Goal: Information Seeking & Learning: Check status

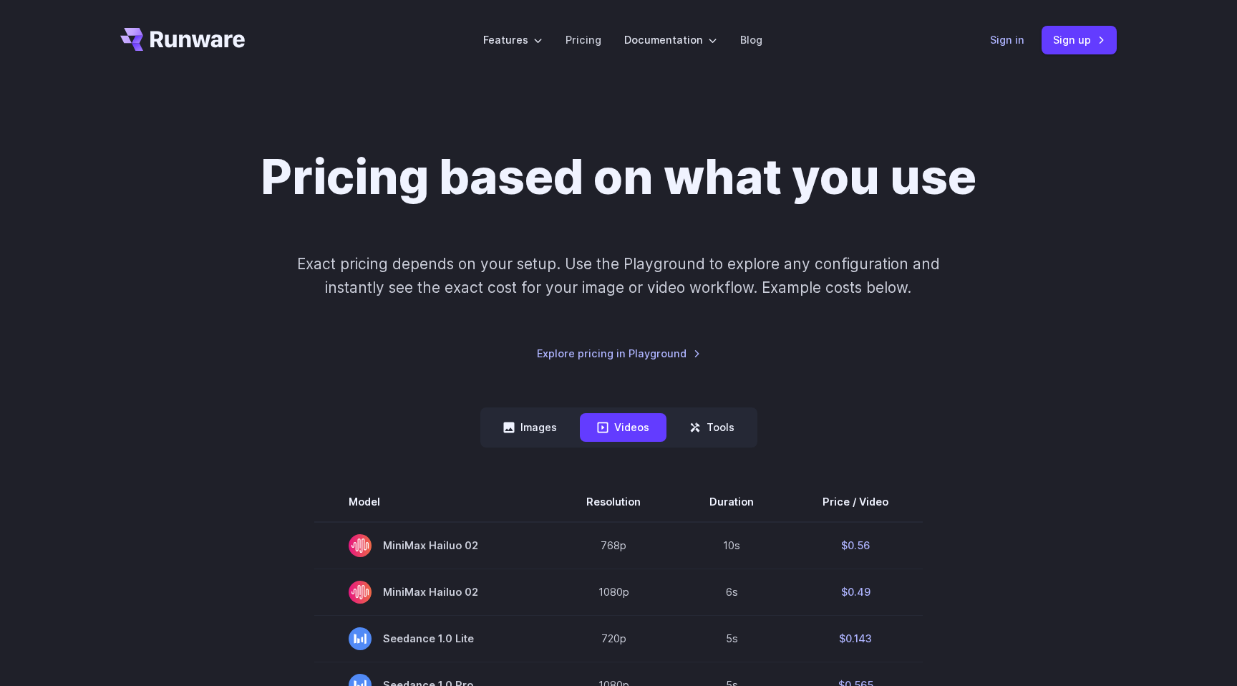
click at [1020, 36] on link "Sign in" at bounding box center [1007, 40] width 34 height 16
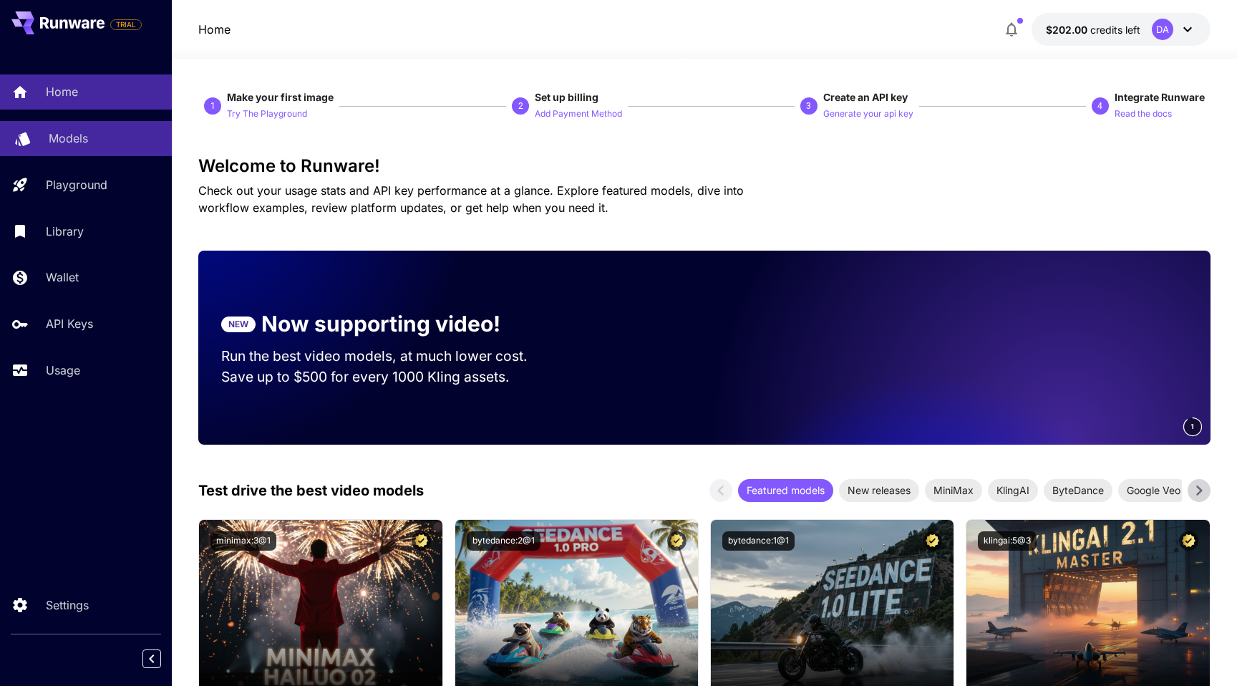
click at [110, 147] on link "Models" at bounding box center [86, 138] width 172 height 35
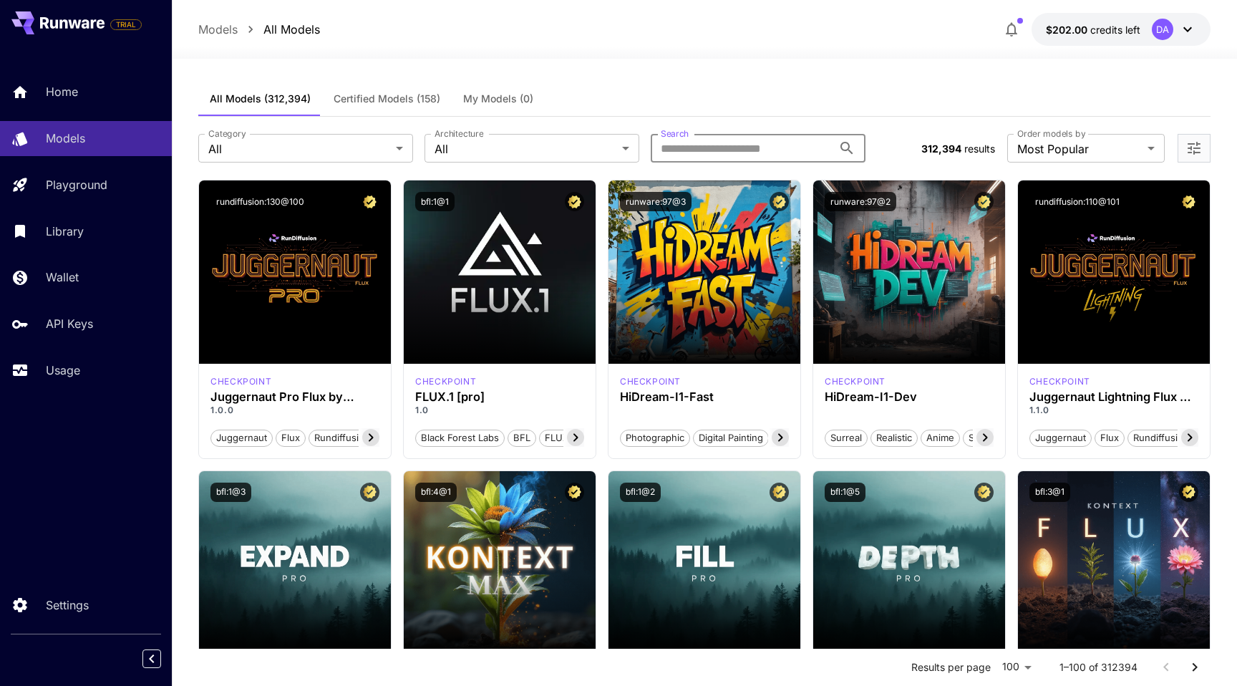
click at [770, 150] on input "Search" at bounding box center [742, 148] width 182 height 29
type input "***"
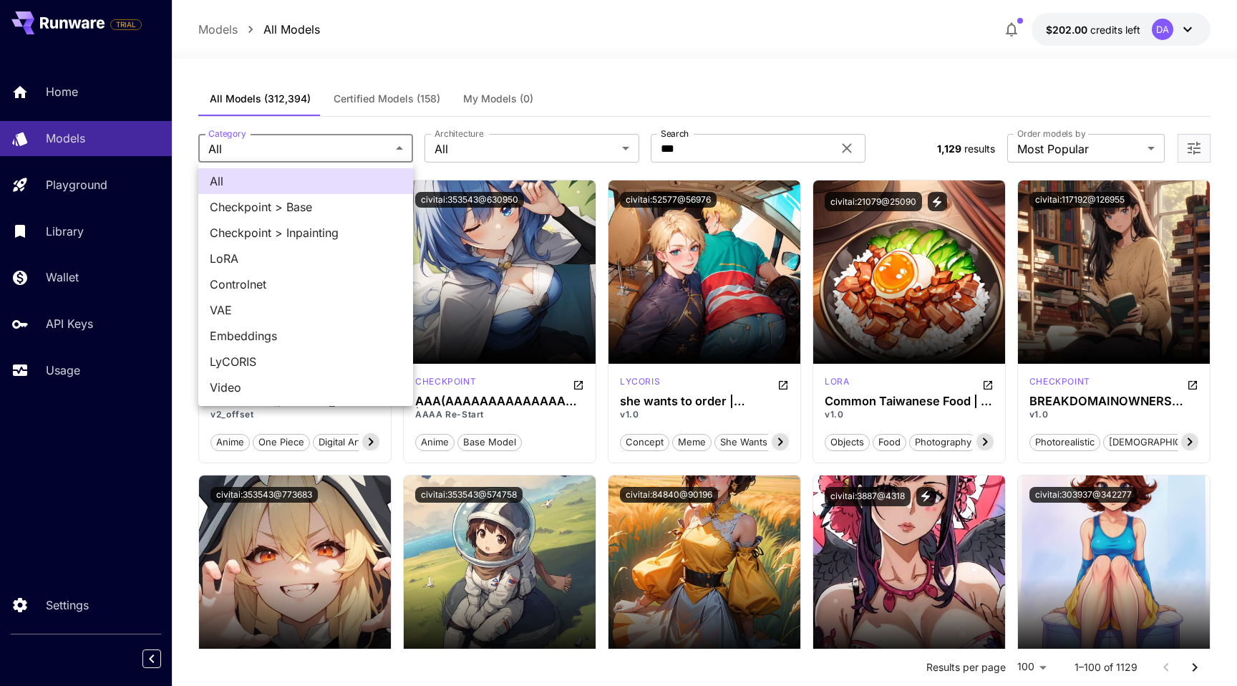
click at [328, 380] on span "Video" at bounding box center [306, 387] width 192 height 17
type input "*****"
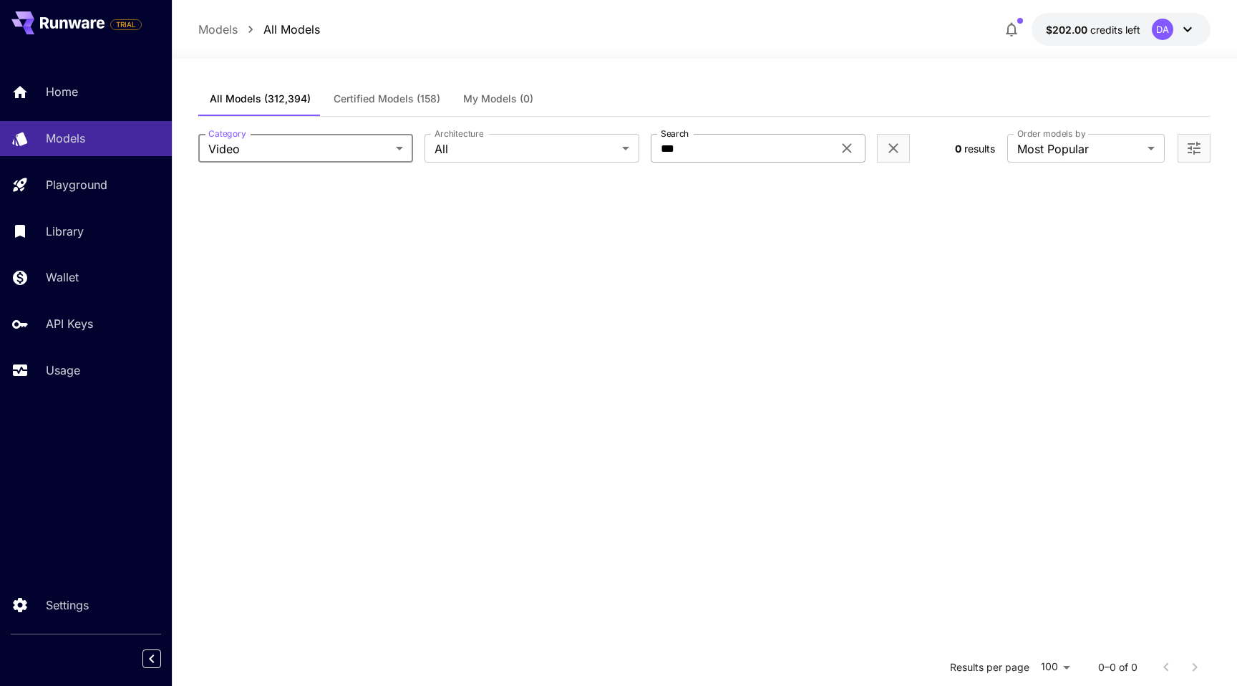
click at [685, 145] on input "***" at bounding box center [742, 148] width 182 height 29
click at [745, 56] on div at bounding box center [704, 50] width 1065 height 17
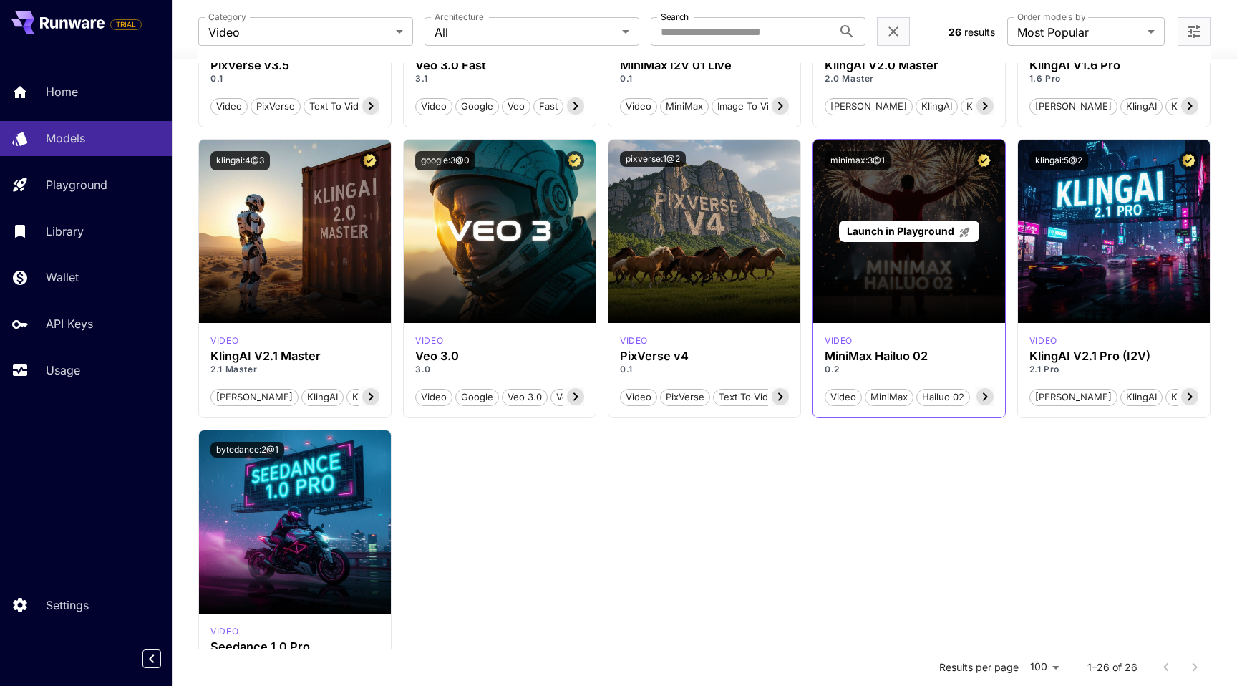
scroll to position [1207, 0]
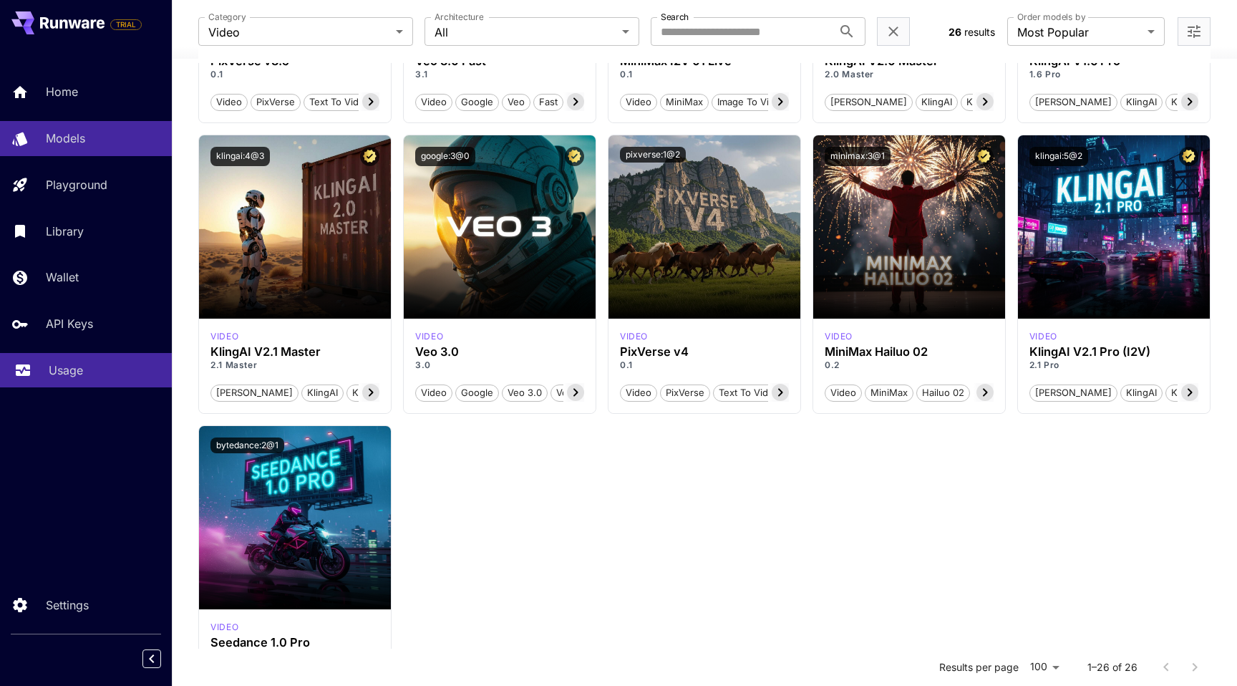
click at [74, 373] on p "Usage" at bounding box center [66, 370] width 34 height 17
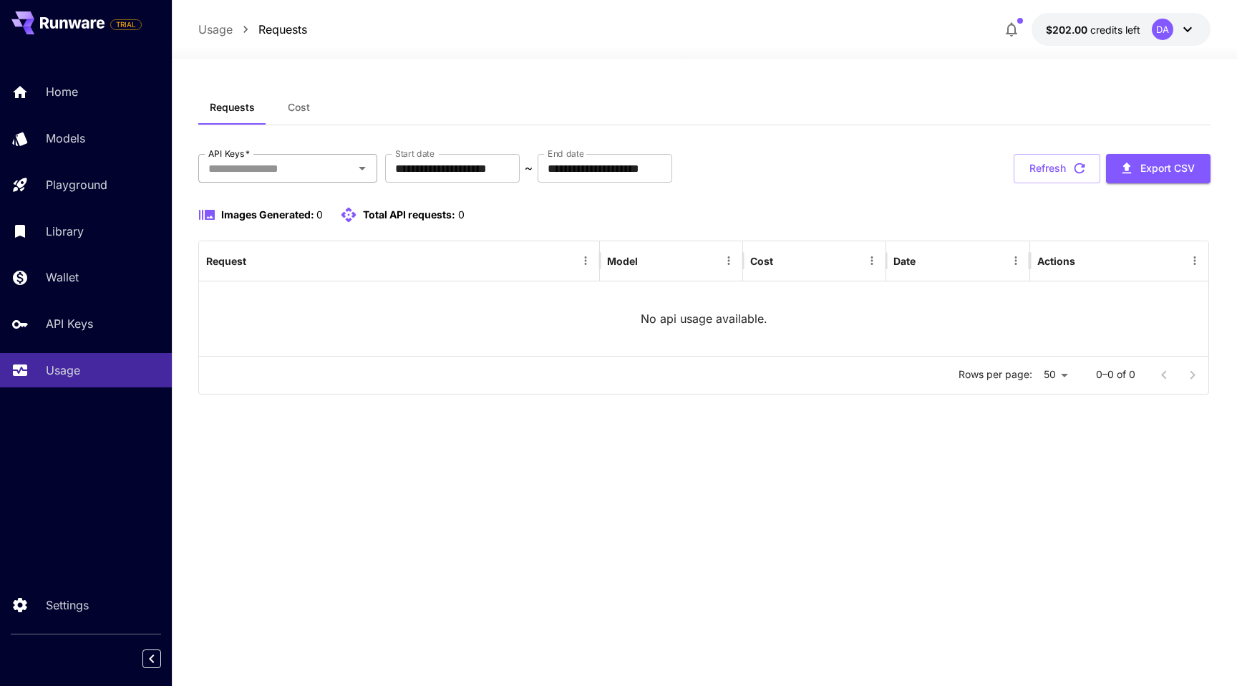
click at [296, 168] on input "API Keys   *" at bounding box center [276, 168] width 147 height 20
click at [496, 125] on div "Requests Cost" at bounding box center [704, 107] width 1012 height 35
click at [289, 110] on span "Cost" at bounding box center [299, 107] width 22 height 13
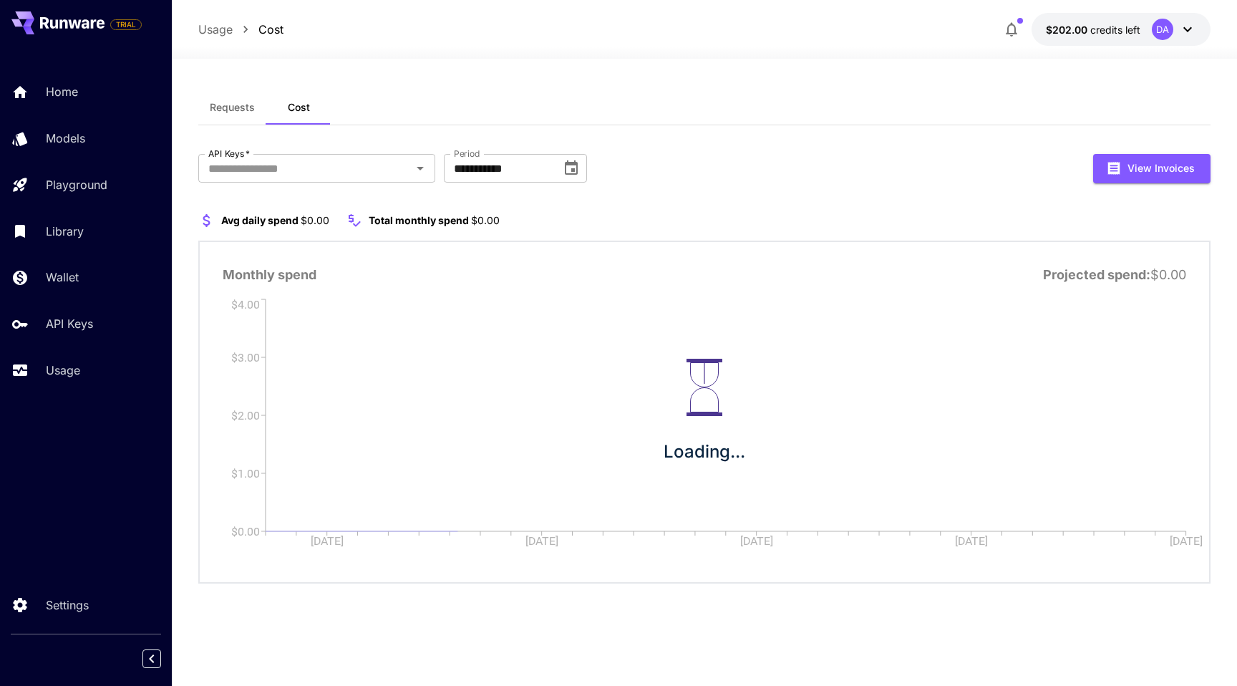
click at [228, 112] on span "Requests" at bounding box center [232, 107] width 45 height 13
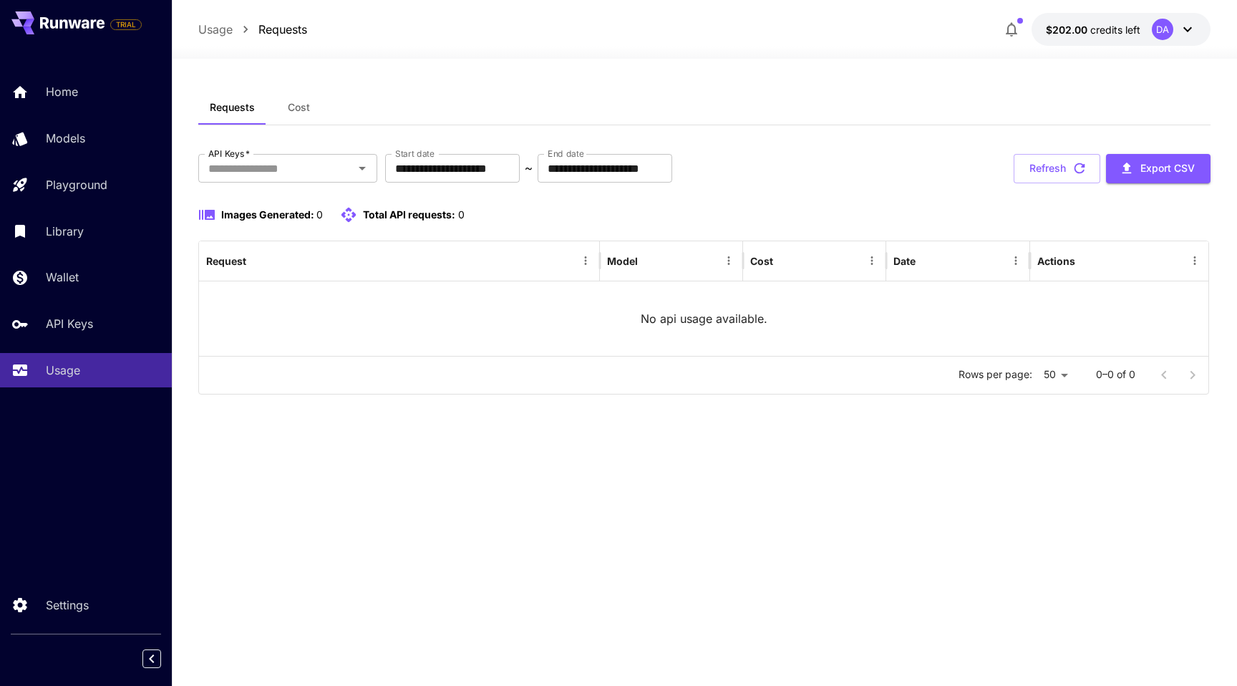
click at [1186, 34] on icon at bounding box center [1187, 29] width 17 height 17
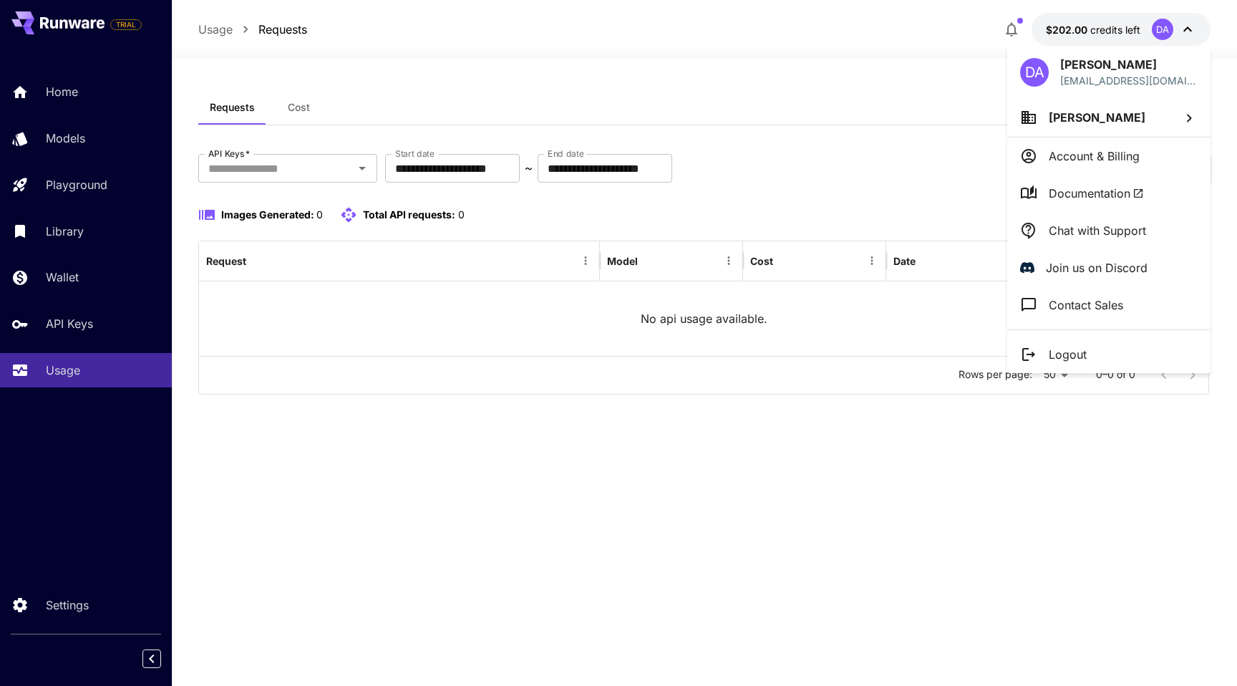
click at [899, 74] on div at bounding box center [618, 343] width 1237 height 686
